Goal: Navigation & Orientation: Find specific page/section

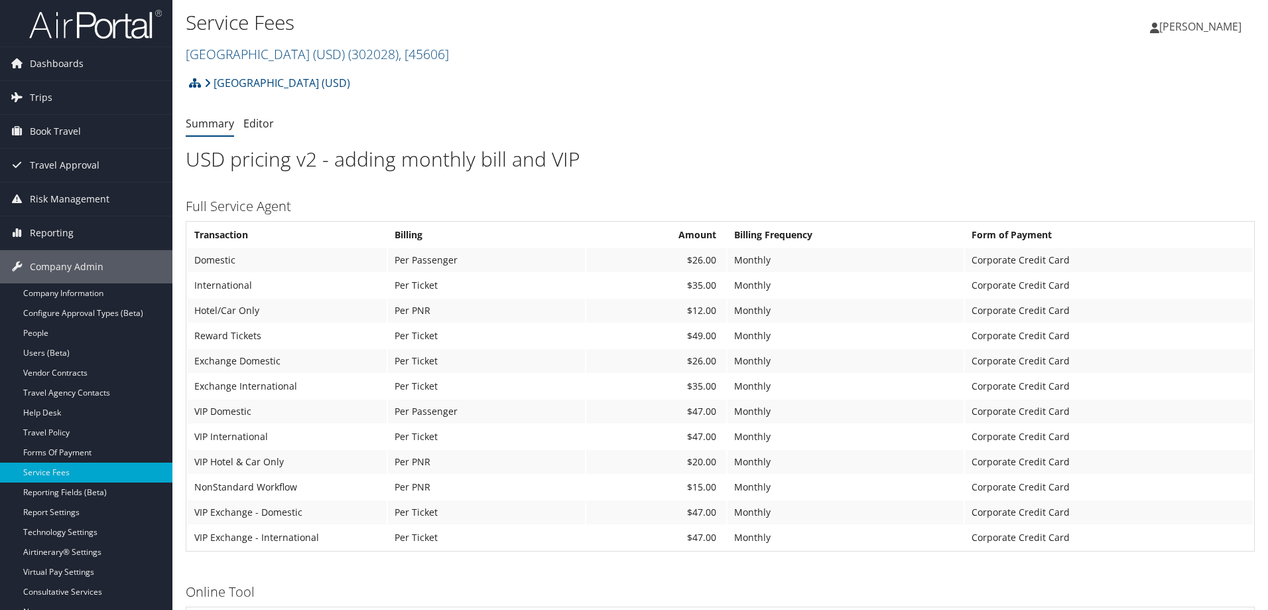
scroll to position [110, 0]
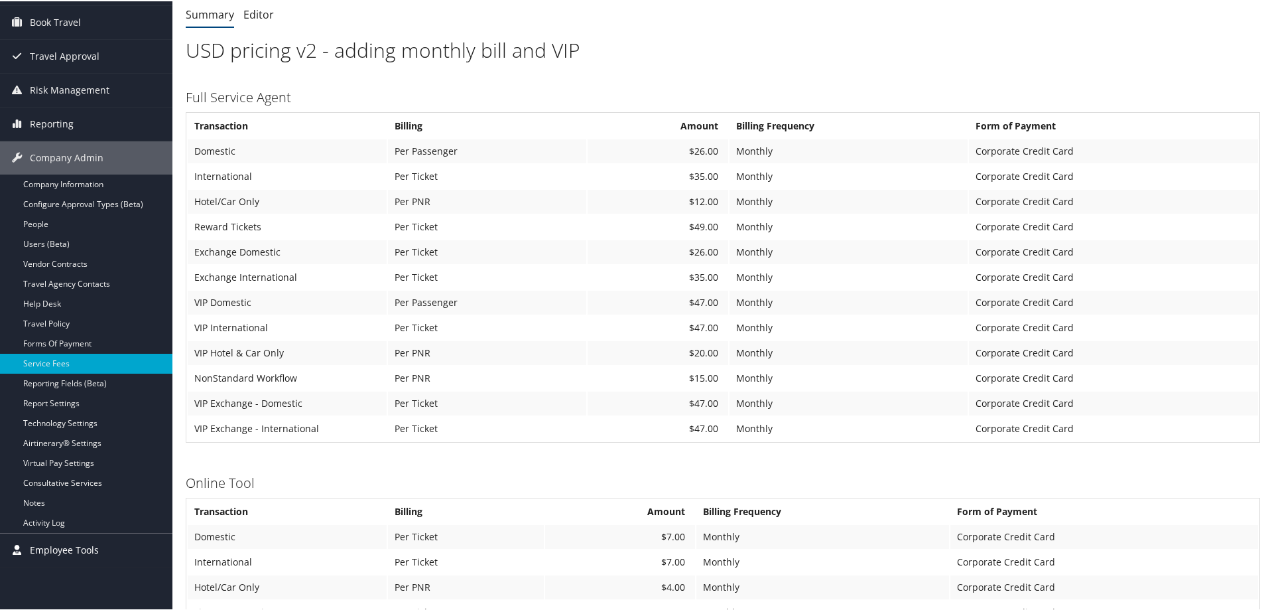
click at [56, 550] on span "Employee Tools" at bounding box center [64, 548] width 69 height 33
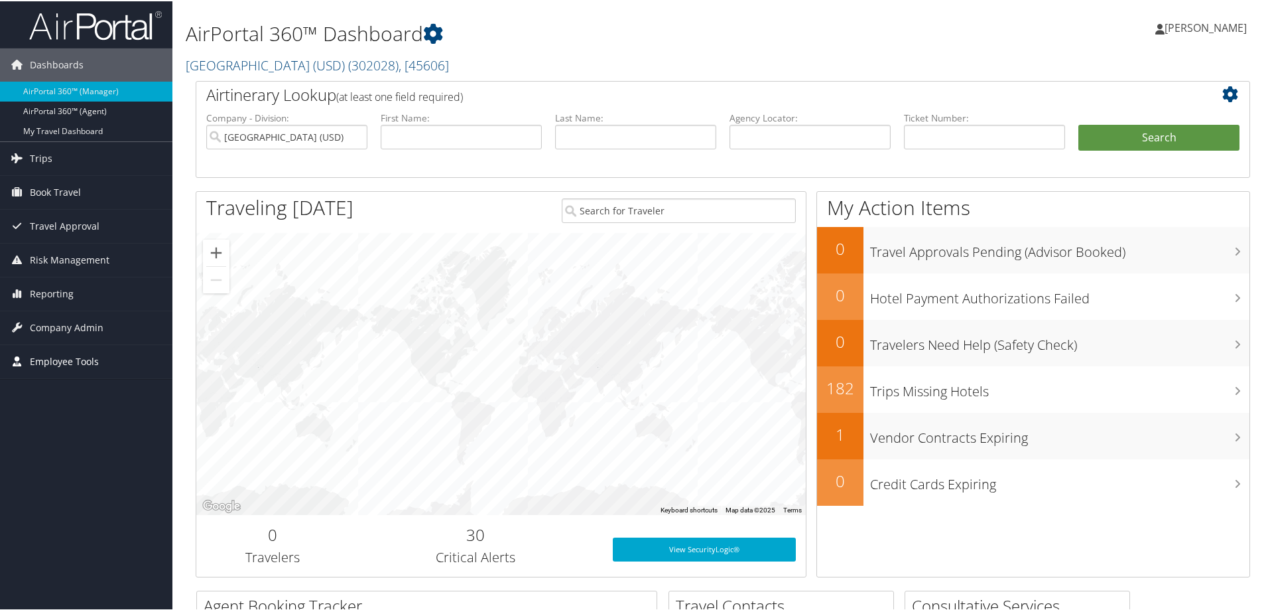
click at [54, 358] on span "Employee Tools" at bounding box center [64, 360] width 69 height 33
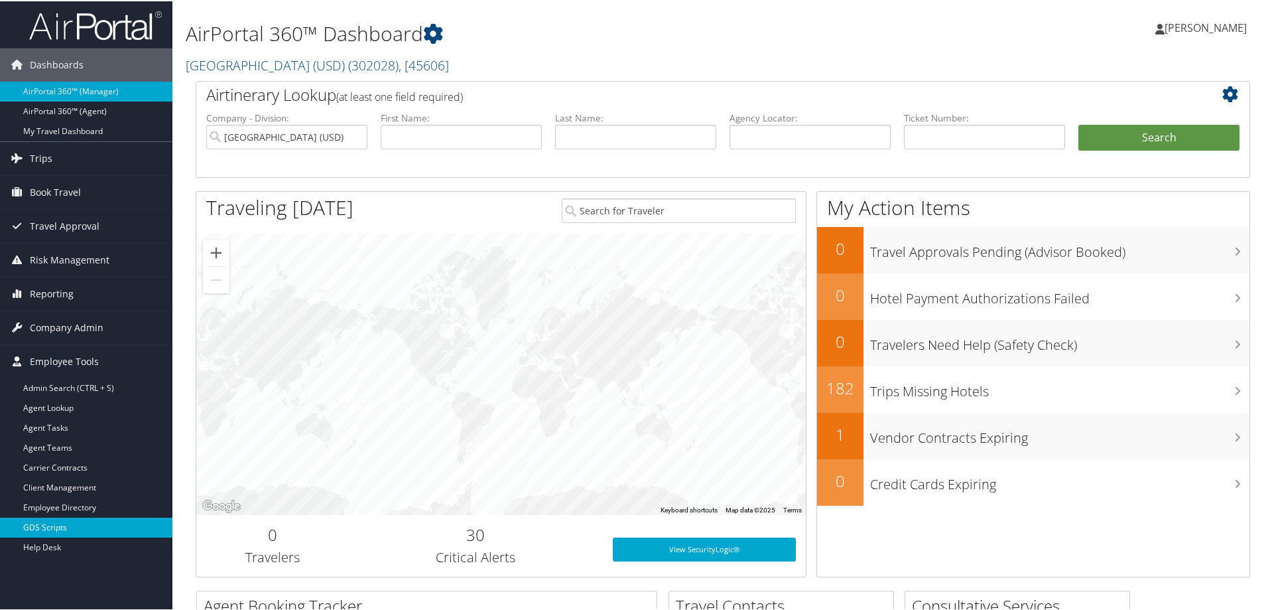
click at [46, 527] on link "GDS Scripts" at bounding box center [86, 526] width 172 height 20
